Goal: Task Accomplishment & Management: Understand process/instructions

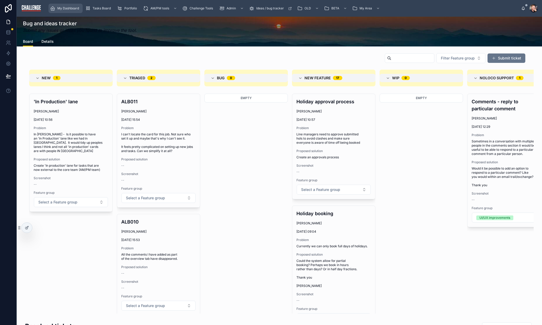
click at [76, 10] on span "My Dashboard" at bounding box center [68, 8] width 22 height 4
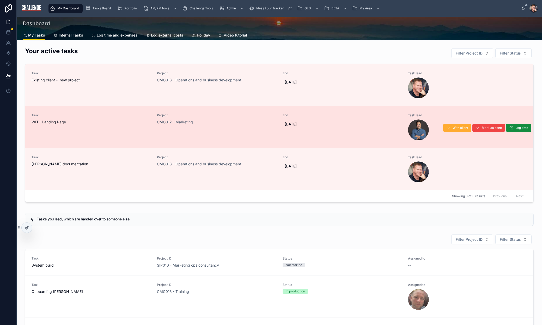
click at [124, 131] on div "Task WIT - Landing Page" at bounding box center [91, 126] width 119 height 27
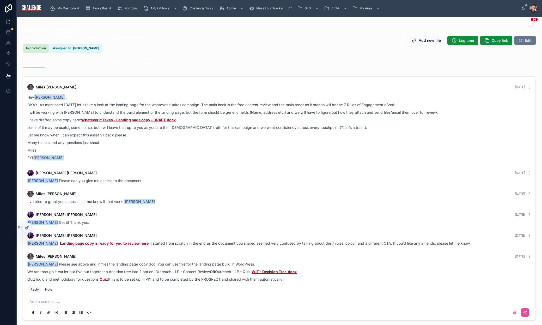
scroll to position [421, 0]
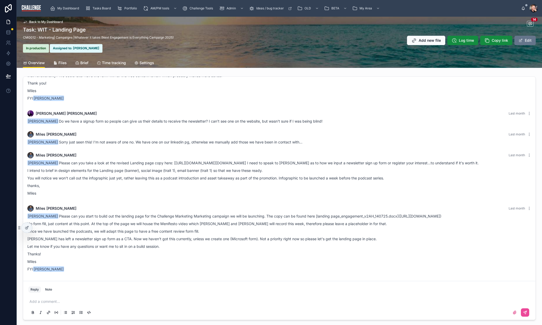
drag, startPoint x: 28, startPoint y: 212, endPoint x: 152, endPoint y: 214, distance: 123.1
click at [152, 214] on div "[PERSON_NAME] Please can you start to build out the landing page for the Challe…" at bounding box center [279, 243] width 504 height 58
copy div "[URL][DOMAIN_NAME]"
